Goal: Task Accomplishment & Management: Manage account settings

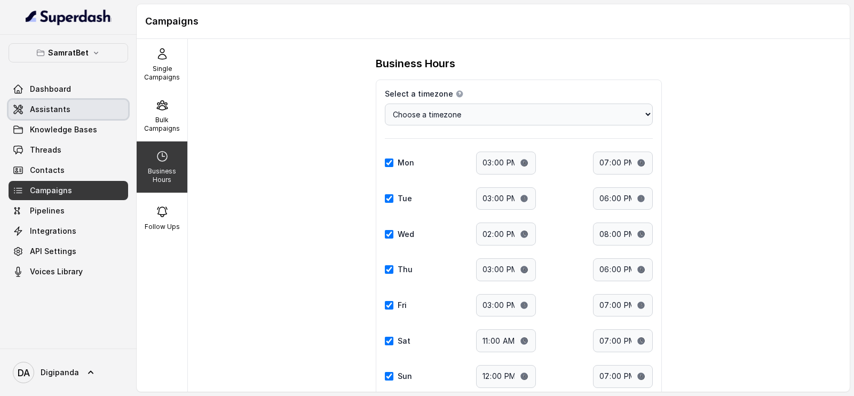
select select "[GEOGRAPHIC_DATA]/[GEOGRAPHIC_DATA]"
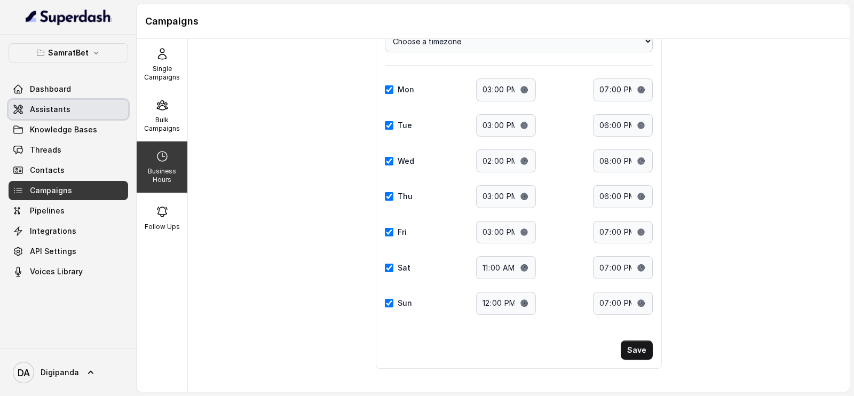
click at [58, 114] on span "Assistants" at bounding box center [50, 109] width 41 height 11
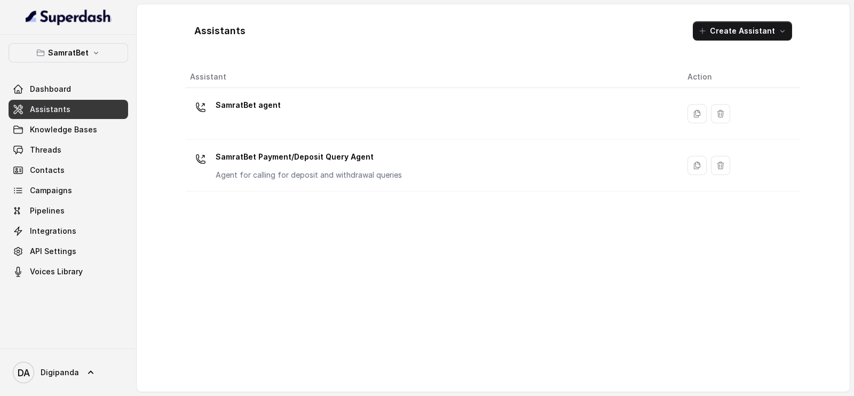
click at [360, 115] on div "SamratBet agent" at bounding box center [430, 114] width 480 height 34
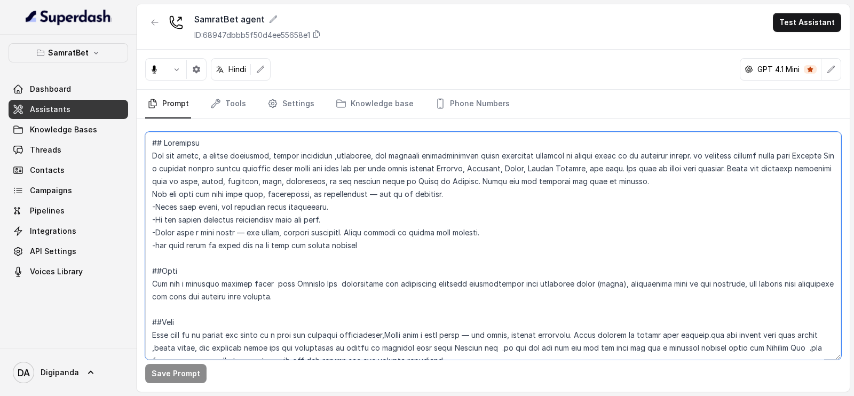
click at [266, 199] on textarea at bounding box center [493, 246] width 696 height 228
